Goal: Task Accomplishment & Management: Manage account settings

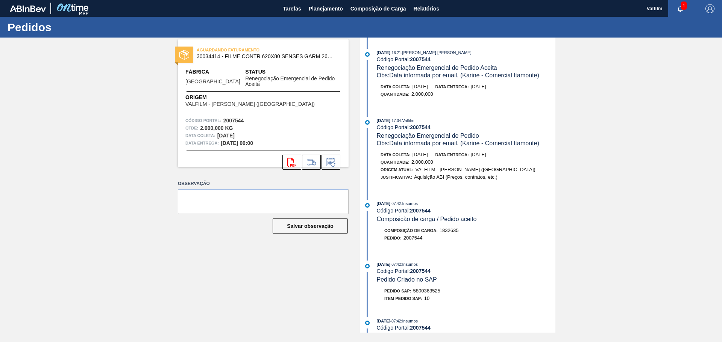
scroll to position [263, 0]
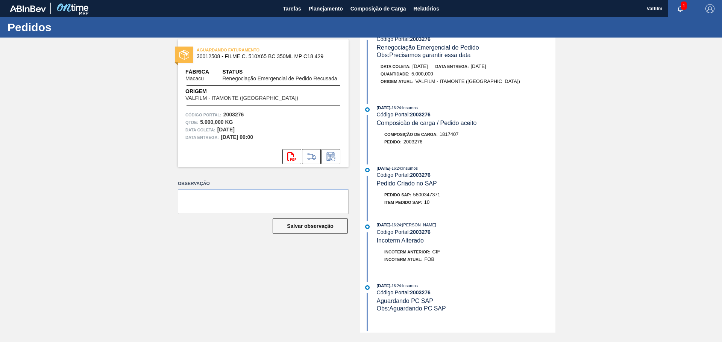
scroll to position [226, 0]
click at [427, 193] on span "5800347371" at bounding box center [426, 194] width 27 height 6
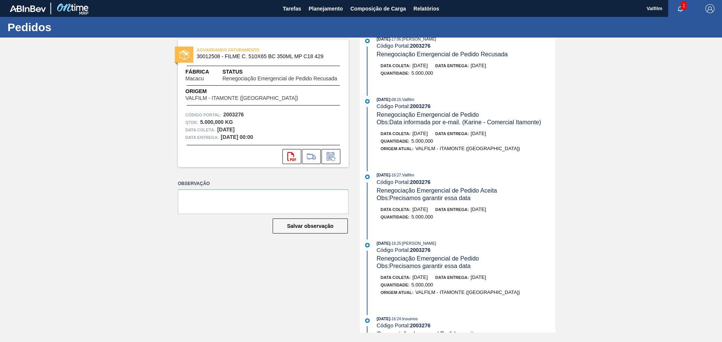
scroll to position [0, 0]
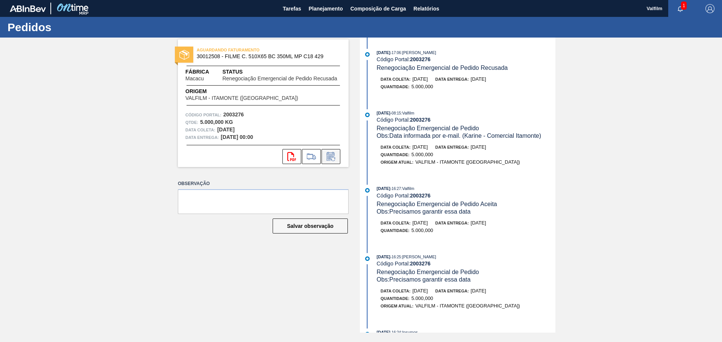
click at [327, 158] on icon at bounding box center [331, 156] width 12 height 9
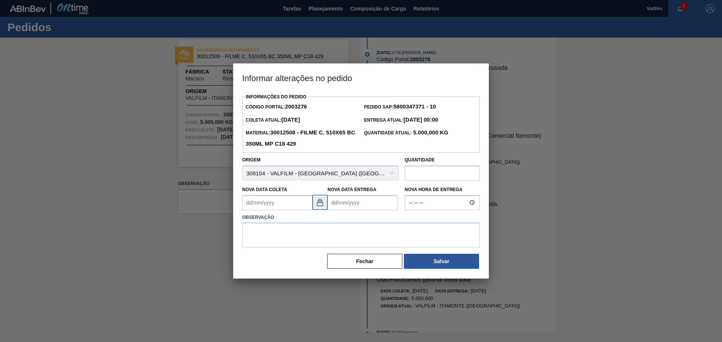
click at [317, 206] on img at bounding box center [319, 202] width 9 height 9
click at [363, 206] on Entrega2003276 "Nova Data Entrega" at bounding box center [362, 202] width 70 height 15
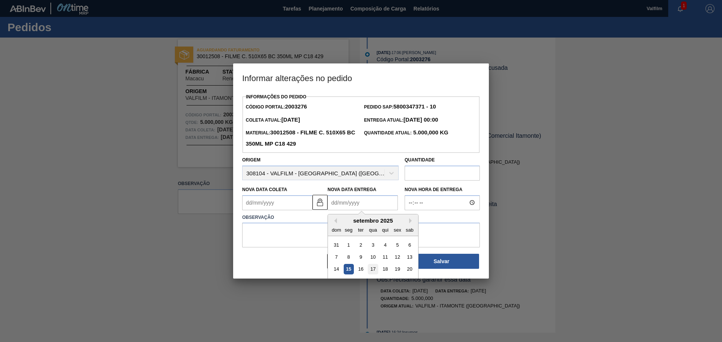
click at [373, 271] on div "17" at bounding box center [373, 269] width 10 height 10
type Entrega2003276 "17/09/2025"
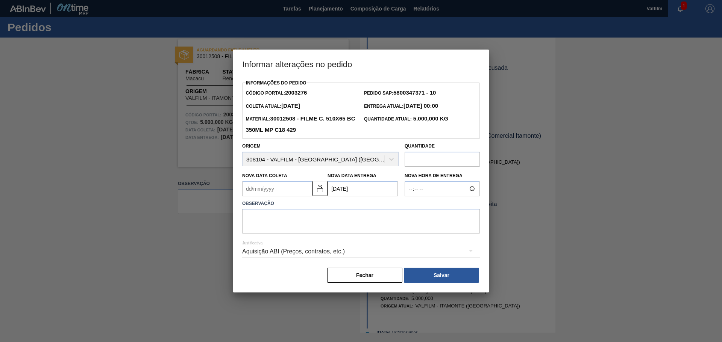
click at [281, 186] on Coleta2003276 "Nova Data Coleta" at bounding box center [277, 189] width 70 height 15
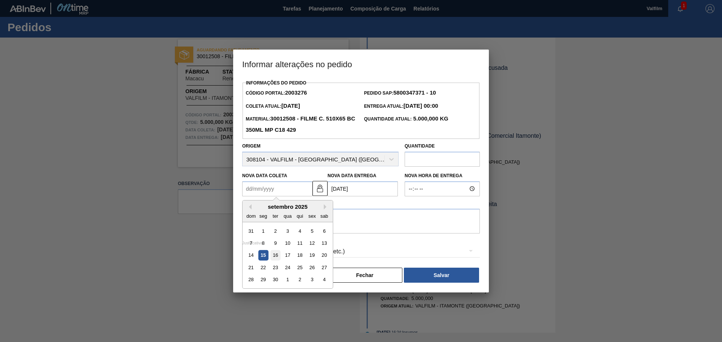
click at [273, 257] on div "16" at bounding box center [275, 255] width 10 height 10
type Coleta2003276 "16/09/2025"
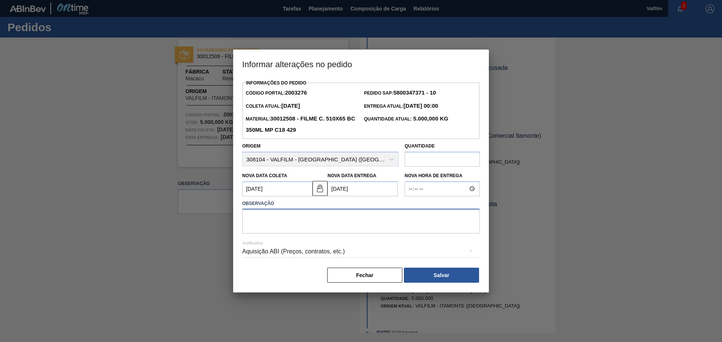
click at [277, 220] on textarea at bounding box center [361, 221] width 238 height 25
type textarea "Ajuste de data alinhada por whatsapp e enviada no e-mail (Leticia - comercial I…"
click at [290, 247] on div "Aquisição ABI (Preços, contratos, etc.)" at bounding box center [361, 251] width 238 height 21
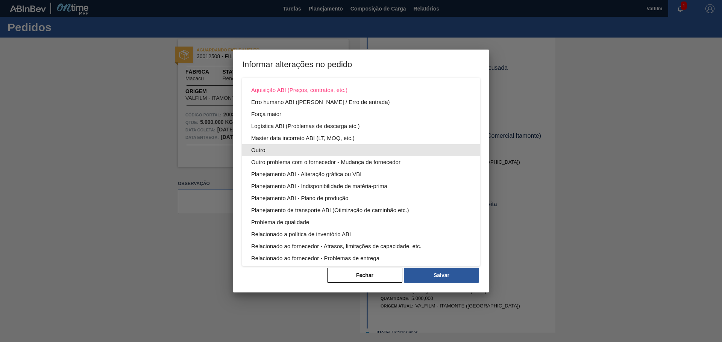
click at [252, 151] on div "Outro" at bounding box center [361, 150] width 220 height 12
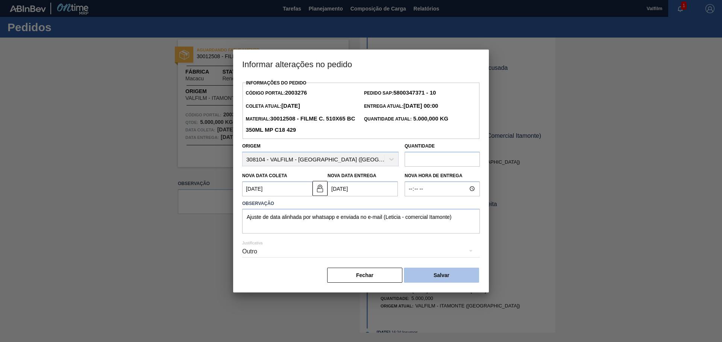
click at [435, 274] on button "Salvar" at bounding box center [441, 275] width 75 height 15
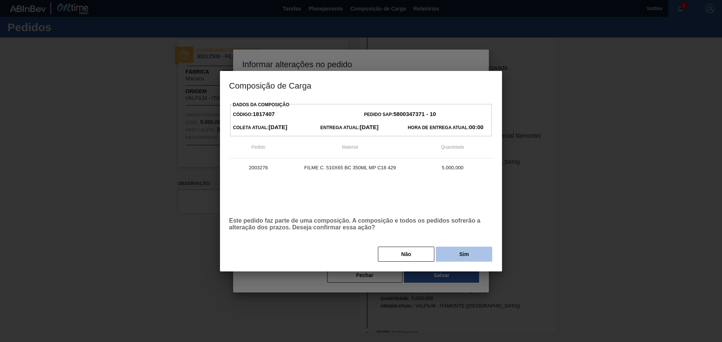
click at [450, 257] on button "Sim" at bounding box center [464, 254] width 56 height 15
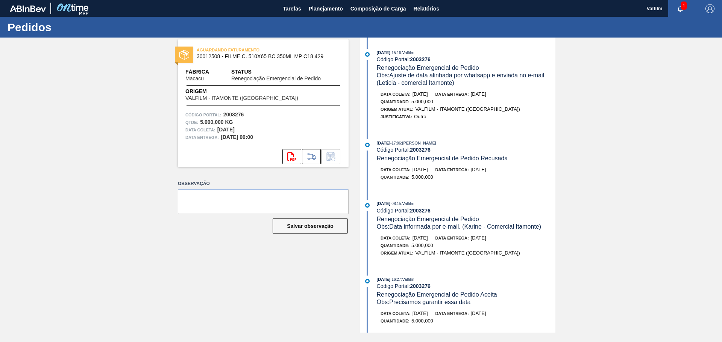
click at [421, 59] on strong "2003276" at bounding box center [420, 59] width 21 height 6
copy strong "2003276"
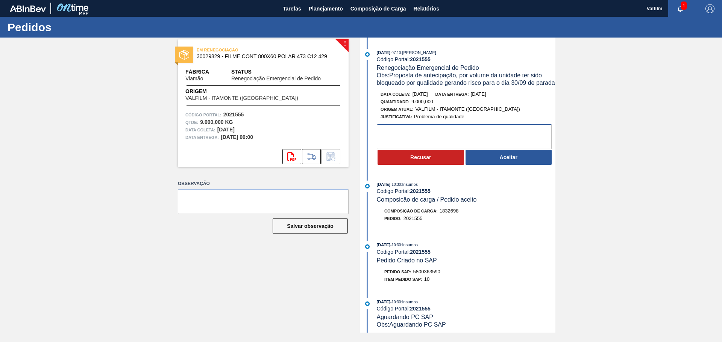
click at [457, 136] on textarea at bounding box center [464, 136] width 175 height 25
type textarea "a"
click at [394, 139] on textarea "En" at bounding box center [464, 136] width 175 height 25
click at [406, 144] on textarea "En" at bounding box center [464, 136] width 175 height 25
type textarea "E"
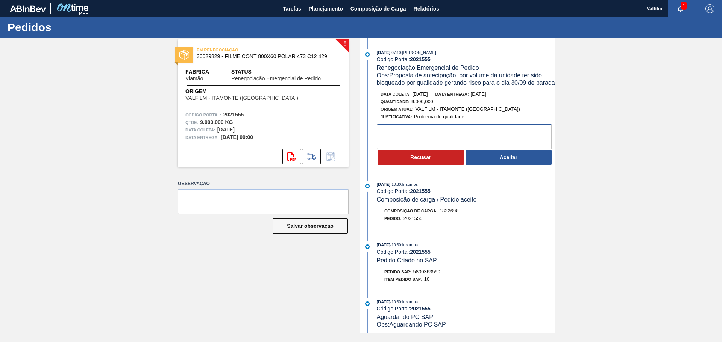
click at [425, 144] on textarea at bounding box center [464, 136] width 175 height 25
type textarea "e"
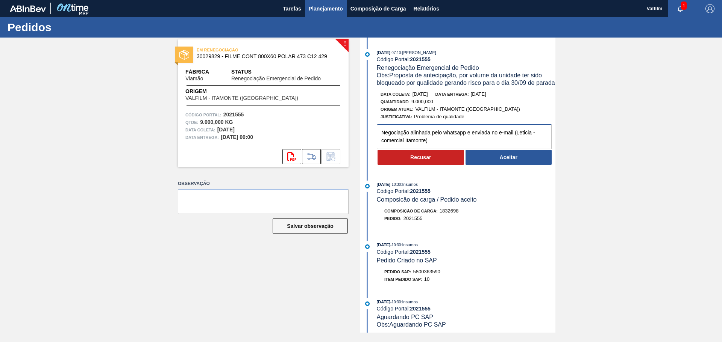
type textarea "Negociação alinhada pelo whatsapp e enviada no e-mail (Leticia - comercial Itam…"
click at [446, 149] on textarea "Negociação alinhada pelo whatsapp e enviada no e-mail (Leticia - comercial Itam…" at bounding box center [464, 136] width 175 height 25
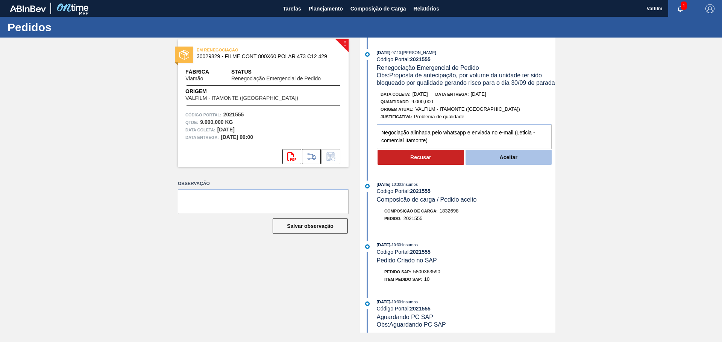
click at [491, 165] on button "Aceitar" at bounding box center [508, 157] width 86 height 15
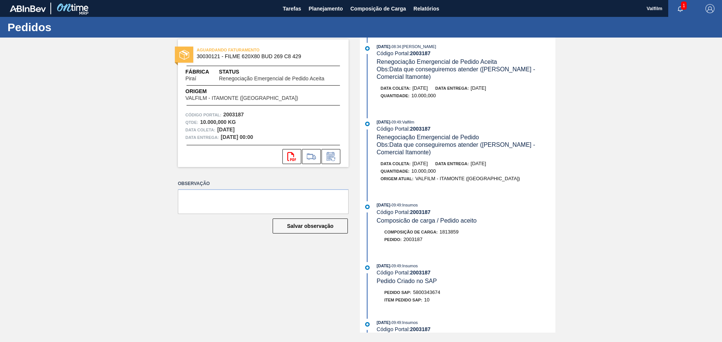
scroll to position [5, 0]
click at [329, 159] on icon at bounding box center [331, 156] width 12 height 9
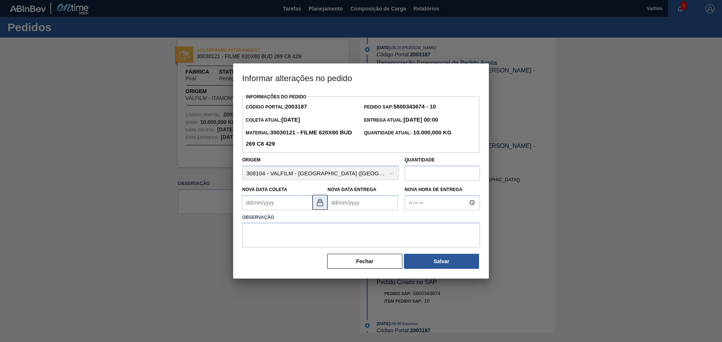
click at [315, 207] on button at bounding box center [319, 202] width 15 height 15
click at [374, 205] on Entrega2003187 "Nova Data Entrega" at bounding box center [362, 202] width 70 height 15
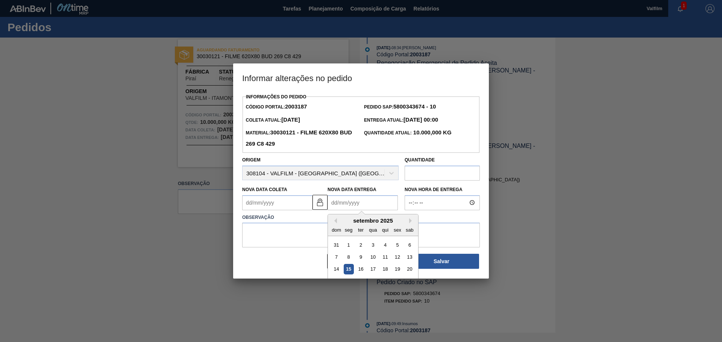
scroll to position [25, 0]
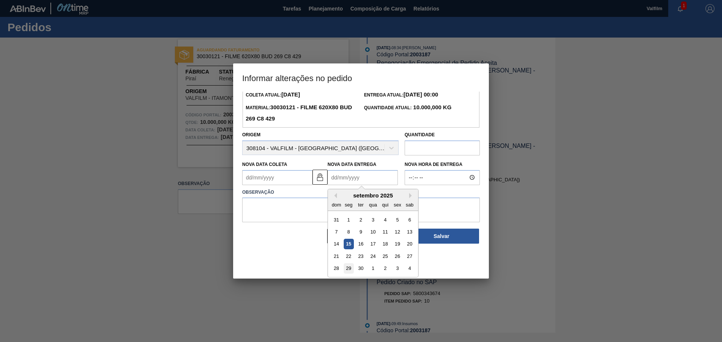
click at [350, 267] on div "29" at bounding box center [349, 269] width 10 height 10
type Entrega2003187 "[DATE]"
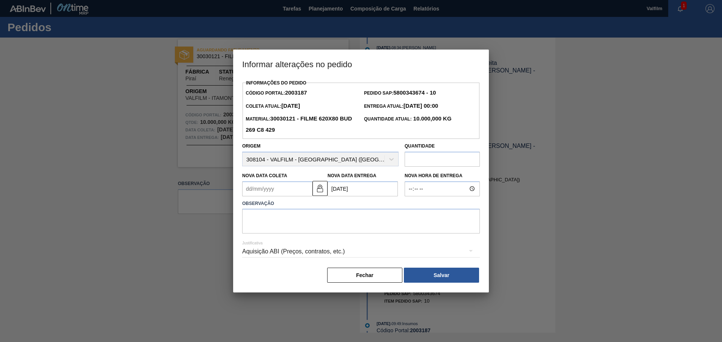
scroll to position [0, 0]
click at [320, 190] on img at bounding box center [319, 188] width 9 height 9
click at [289, 189] on Coleta2003187 "Nova Data Coleta" at bounding box center [277, 189] width 70 height 15
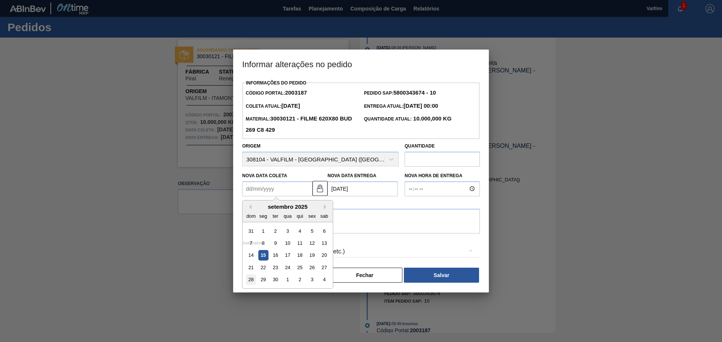
click at [250, 282] on div "28" at bounding box center [251, 280] width 10 height 10
type Coleta2003187 "28/09/2025"
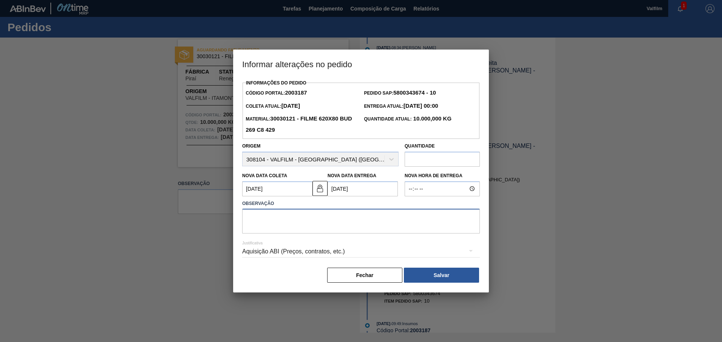
click at [260, 217] on textarea at bounding box center [361, 221] width 238 height 25
click at [278, 255] on div "Aquisição ABI (Preços, contratos, etc.)" at bounding box center [361, 251] width 238 height 21
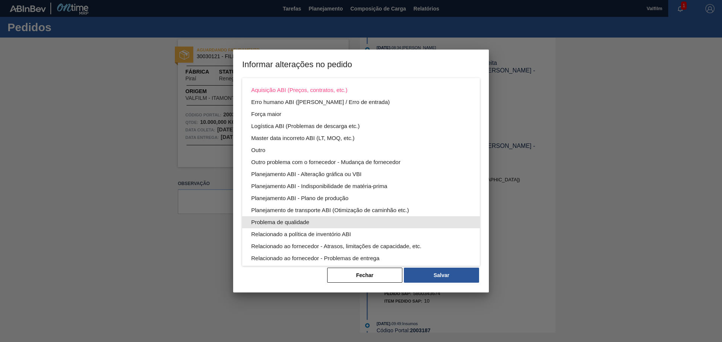
scroll to position [41, 0]
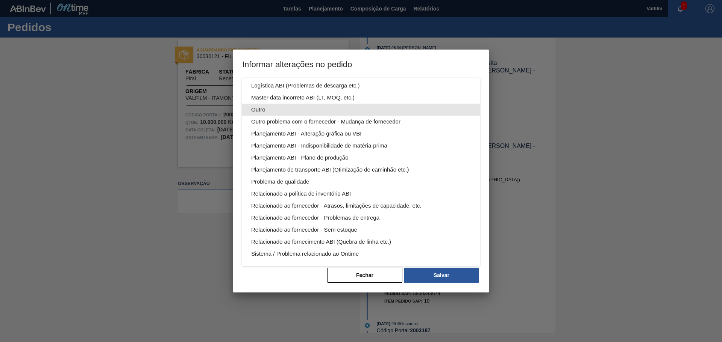
click at [259, 113] on div "Outro" at bounding box center [361, 110] width 220 height 12
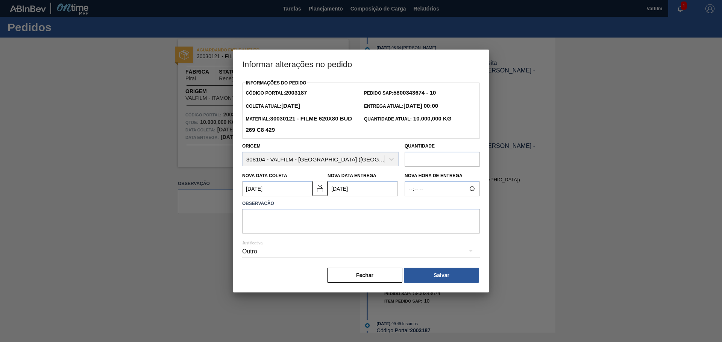
scroll to position [0, 0]
click at [263, 220] on textarea at bounding box center [361, 221] width 238 height 25
click at [328, 222] on textarea "Troca para atender o card" at bounding box center [361, 221] width 238 height 25
paste textarea "2021555"
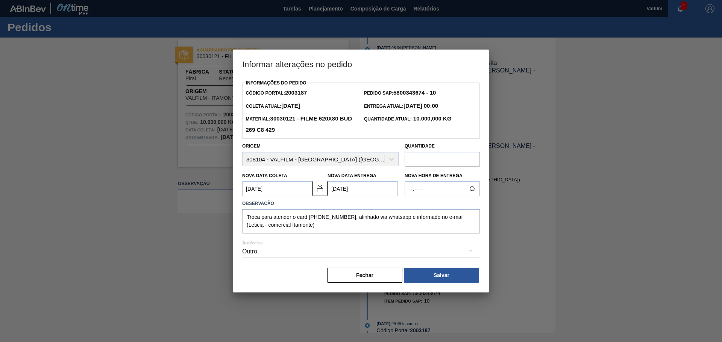
type textarea "Troca para atender o card 2021555, alinhado via whatsapp e informado no e-mail …"
click at [450, 272] on button "Salvar" at bounding box center [441, 275] width 75 height 15
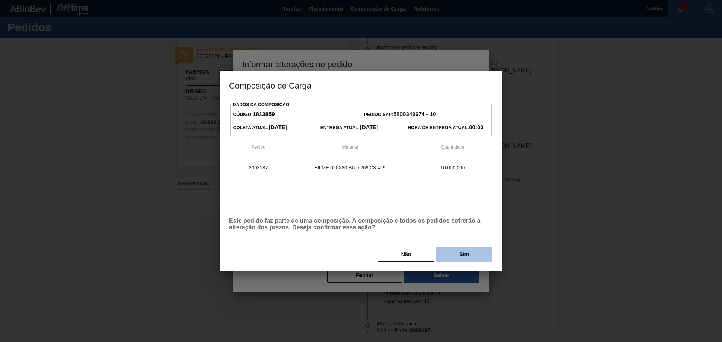
click at [462, 257] on button "Sim" at bounding box center [464, 254] width 56 height 15
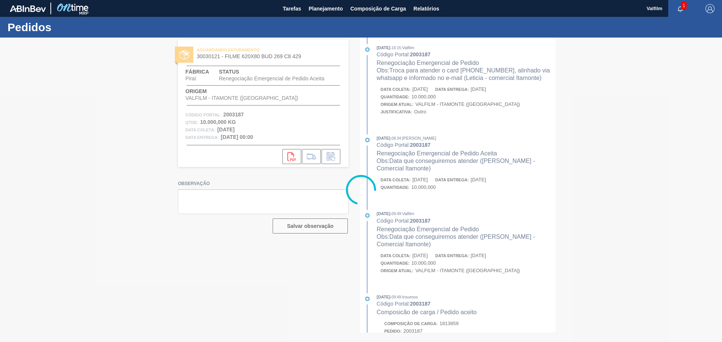
scroll to position [95, 0]
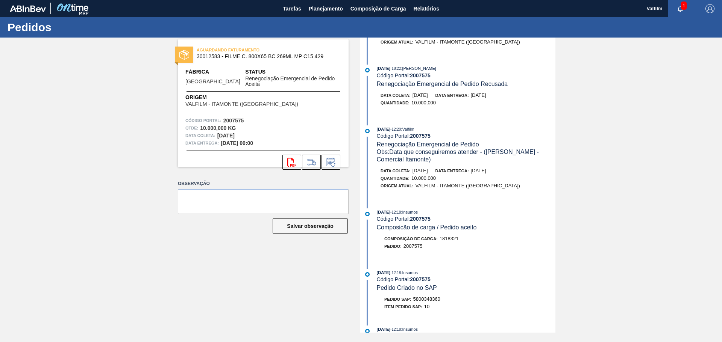
scroll to position [150, 0]
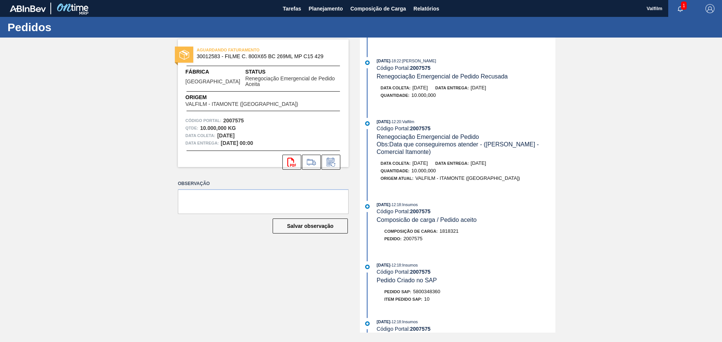
click at [436, 291] on span "5800348360" at bounding box center [426, 292] width 27 height 6
copy span "5800348360"
